Goal: Navigation & Orientation: Find specific page/section

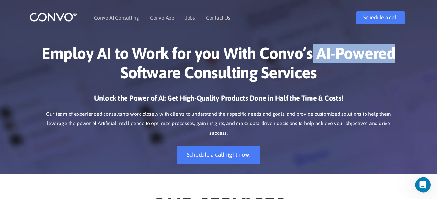
drag, startPoint x: 397, startPoint y: 52, endPoint x: 316, endPoint y: 58, distance: 81.4
click at [314, 59] on h1 "Employ AI to Work for you With Convo’s AI-Powered Software Consulting Services" at bounding box center [218, 66] width 359 height 44
click at [318, 58] on h1 "Employ AI to Work for you With Convo’s AI-Powered Software Consulting Services" at bounding box center [218, 66] width 359 height 44
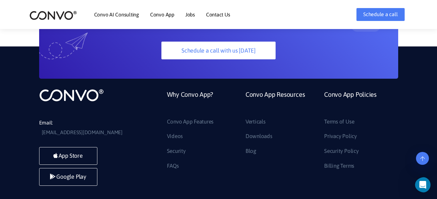
scroll to position [1770, 0]
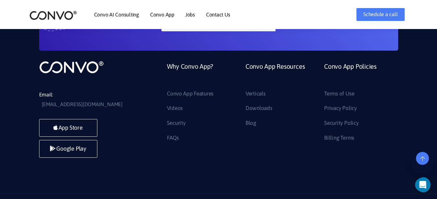
click at [421, 157] on icon at bounding box center [422, 158] width 5 height 5
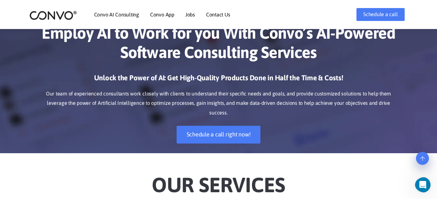
scroll to position [0, 0]
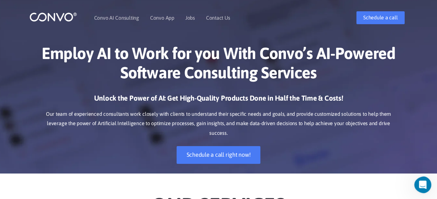
click at [424, 183] on icon "Open Intercom Messenger" at bounding box center [421, 184] width 11 height 11
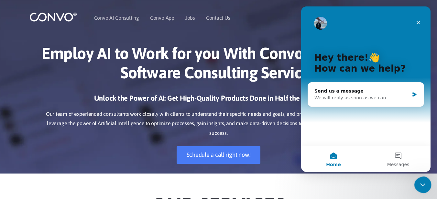
click at [421, 182] on icon "Close Intercom Messenger" at bounding box center [422, 184] width 8 height 8
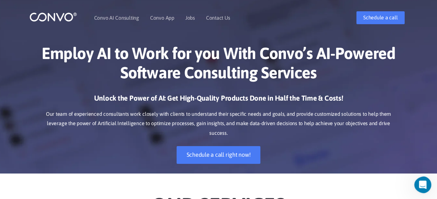
click at [421, 182] on icon "Open Intercom Messenger" at bounding box center [421, 184] width 11 height 11
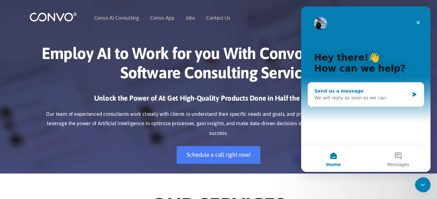
click at [362, 100] on div "We will reply as soon as we can" at bounding box center [361, 98] width 95 height 7
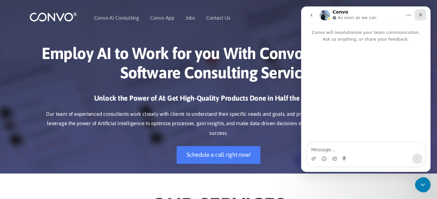
click at [420, 15] on icon "Close" at bounding box center [421, 15] width 4 height 4
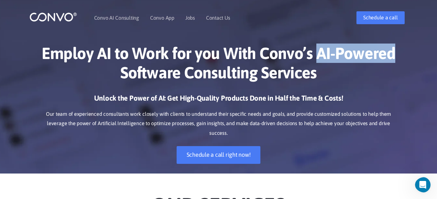
drag, startPoint x: 394, startPoint y: 56, endPoint x: 320, endPoint y: 59, distance: 74.7
click at [320, 59] on h1 "Employ AI to Work for you With Convo’s AI-Powered Software Consulting Services" at bounding box center [218, 66] width 359 height 44
click at [337, 57] on h1 "Employ AI to Work for you With Convo’s AI-Powered Software Consulting Services" at bounding box center [218, 66] width 359 height 44
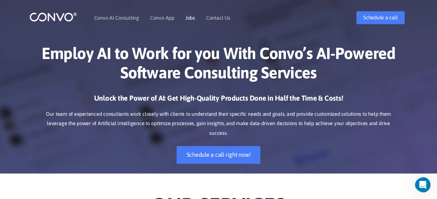
click at [188, 17] on link "Jobs" at bounding box center [190, 17] width 10 height 5
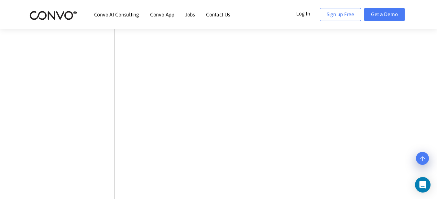
scroll to position [132, 0]
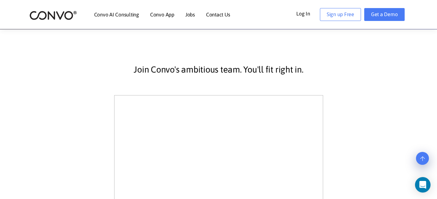
click at [109, 18] on li "Convo AI Consulting" at bounding box center [116, 15] width 45 height 28
click at [67, 16] on img at bounding box center [53, 15] width 48 height 10
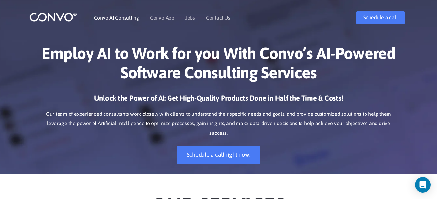
click at [124, 18] on link "Convo AI Consulting" at bounding box center [116, 17] width 45 height 5
click at [119, 15] on link "Convo AI Consulting" at bounding box center [116, 17] width 45 height 5
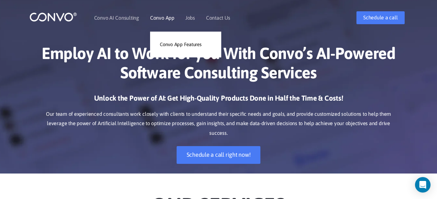
click at [158, 17] on link "Convo App" at bounding box center [162, 17] width 24 height 5
